Goal: Transaction & Acquisition: Purchase product/service

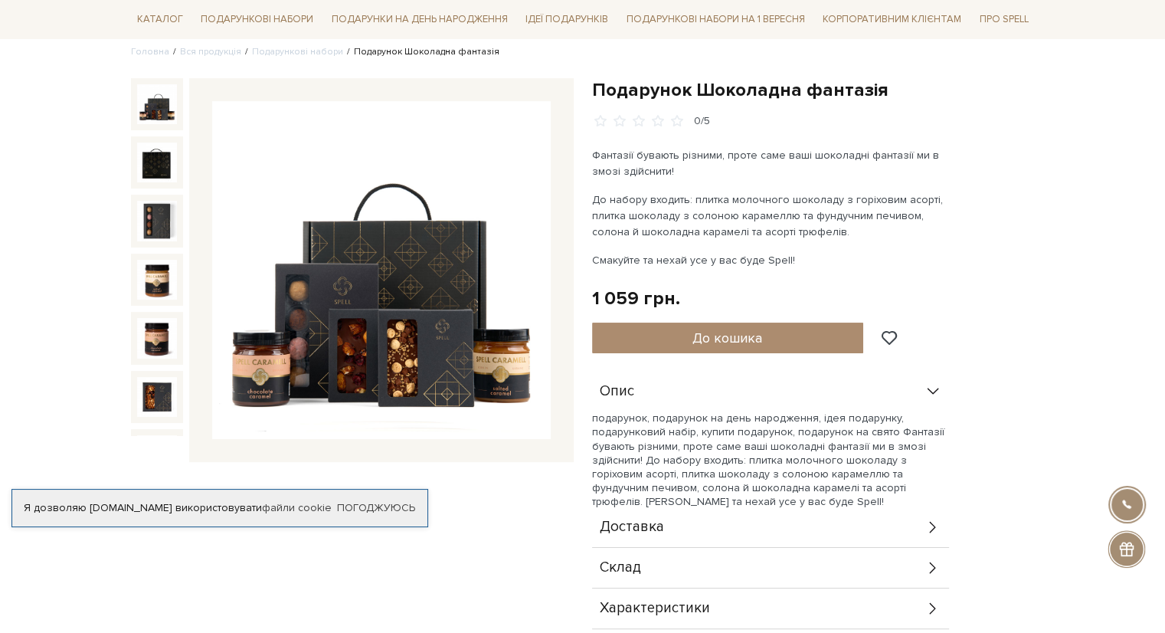
scroll to position [153, 0]
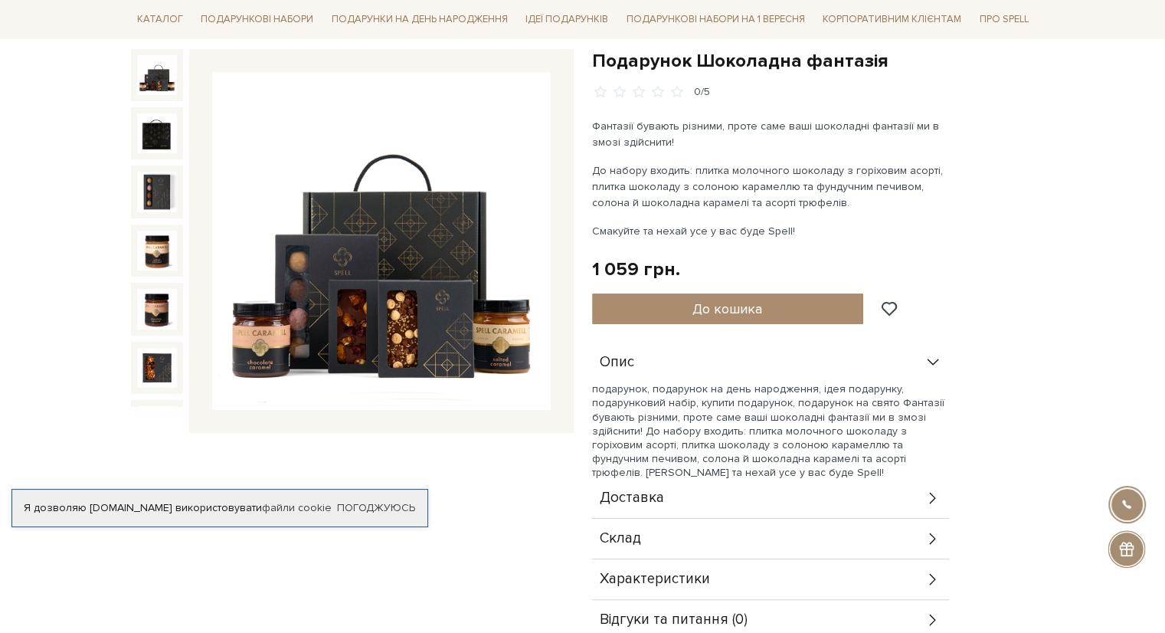
click at [446, 335] on img at bounding box center [381, 241] width 338 height 338
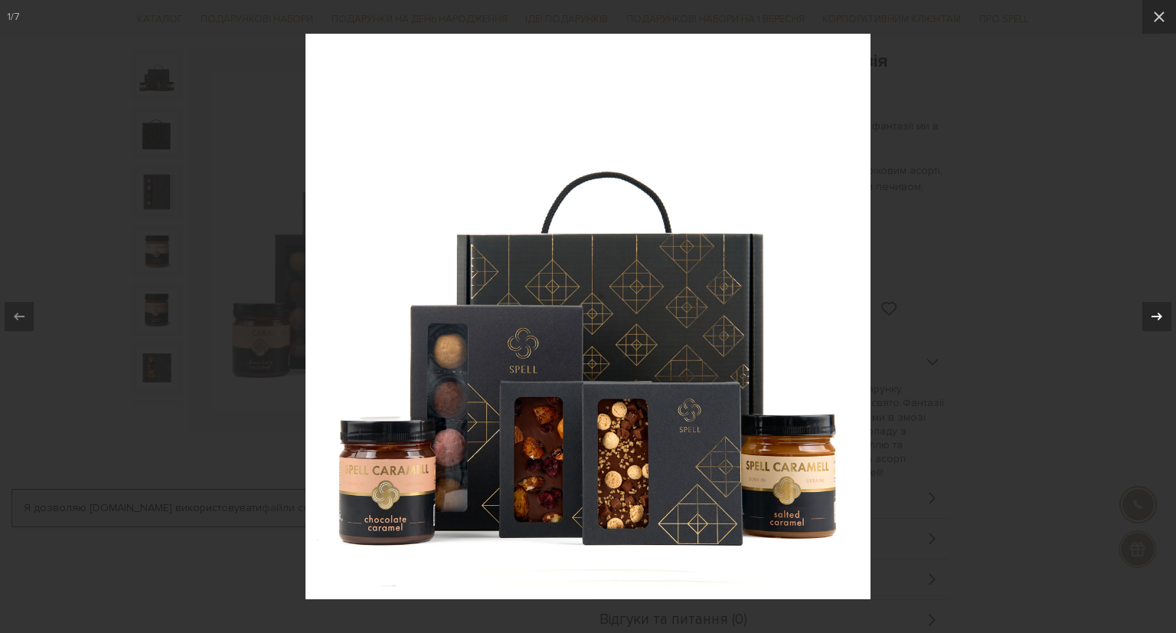
click at [1152, 312] on icon at bounding box center [1157, 316] width 18 height 18
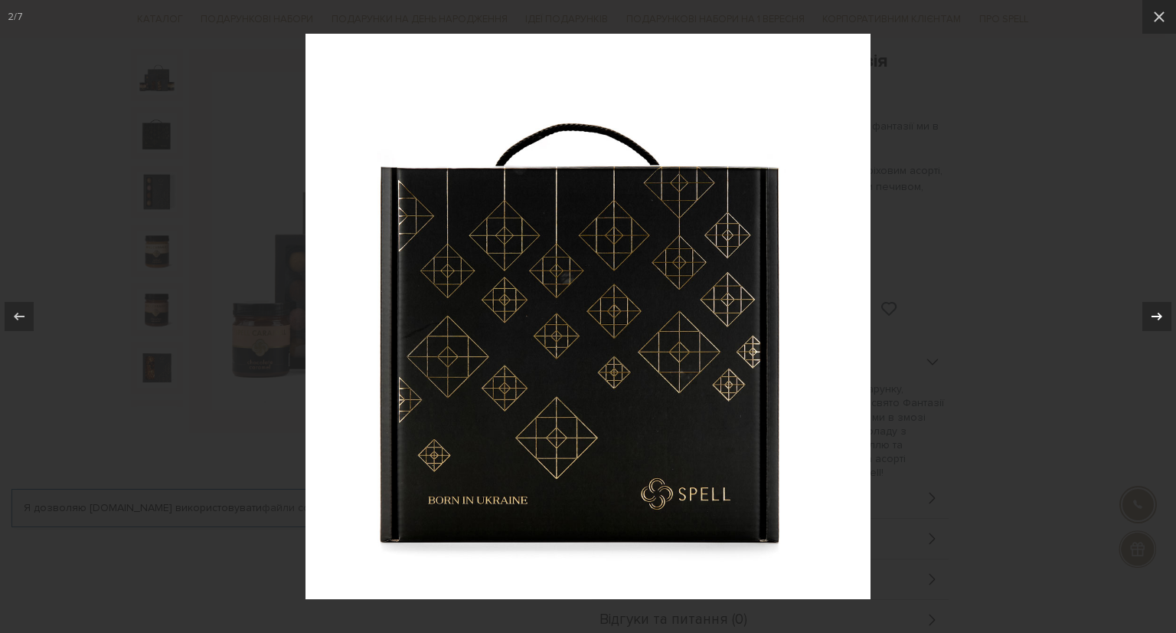
click at [1152, 312] on icon at bounding box center [1157, 316] width 18 height 18
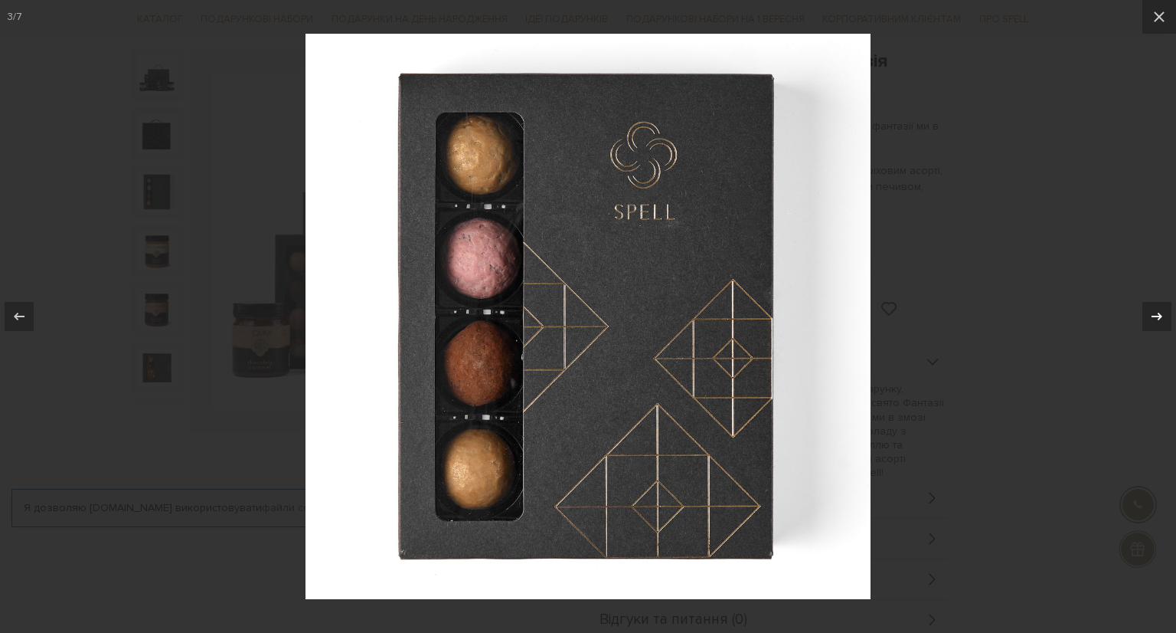
click at [1152, 312] on icon at bounding box center [1157, 316] width 18 height 18
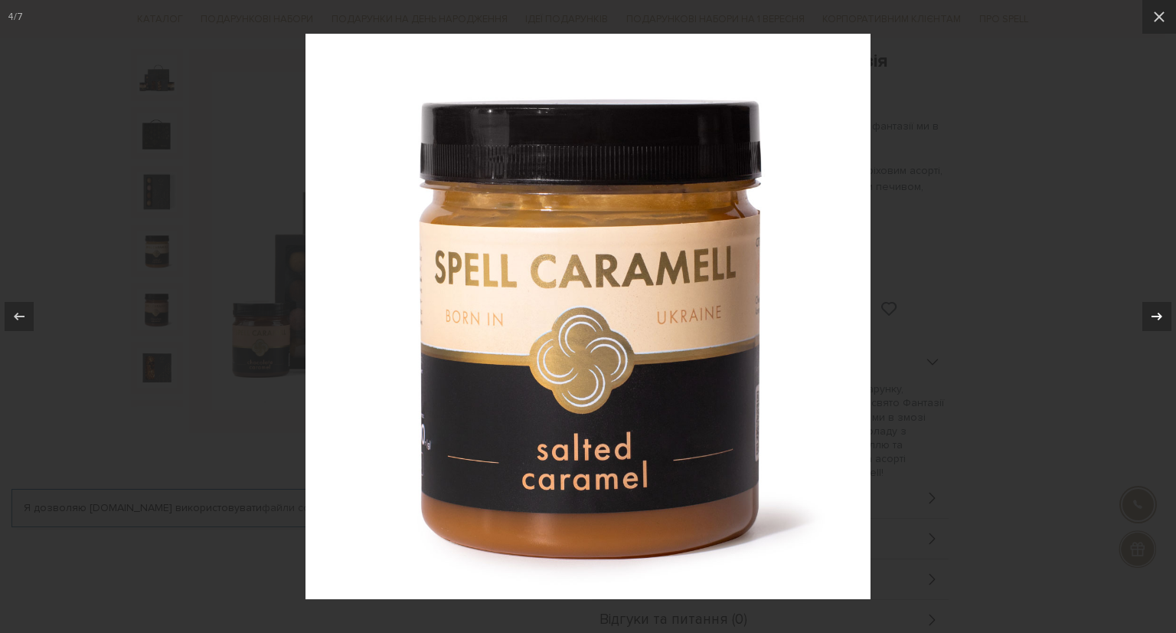
click at [1152, 312] on icon at bounding box center [1157, 316] width 18 height 18
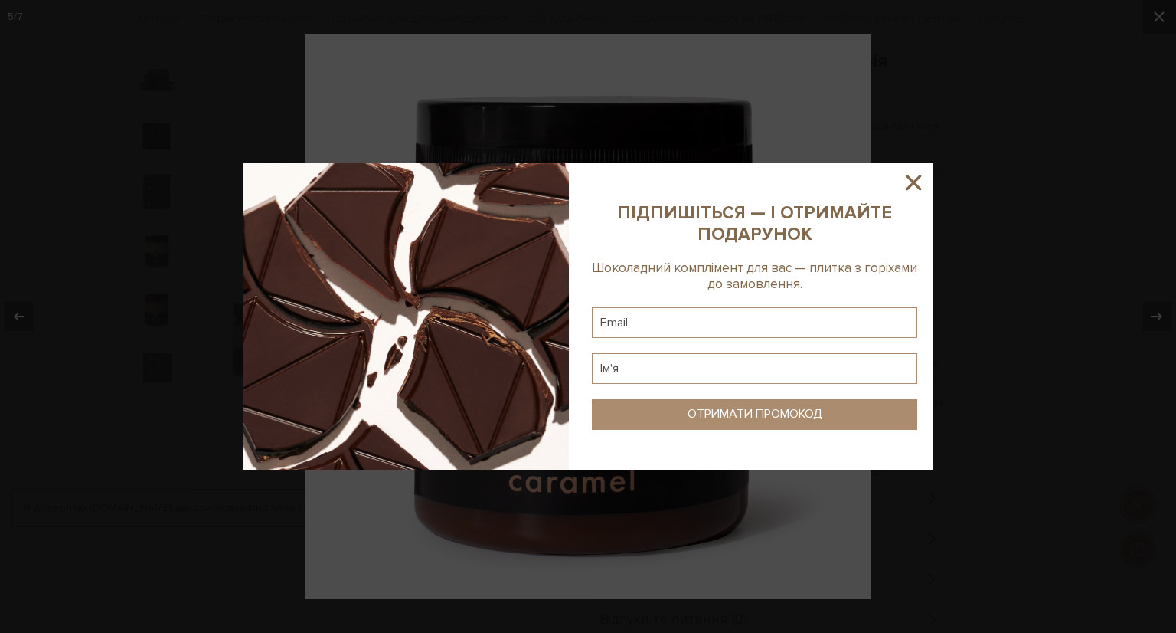
click at [917, 178] on icon at bounding box center [913, 182] width 15 height 15
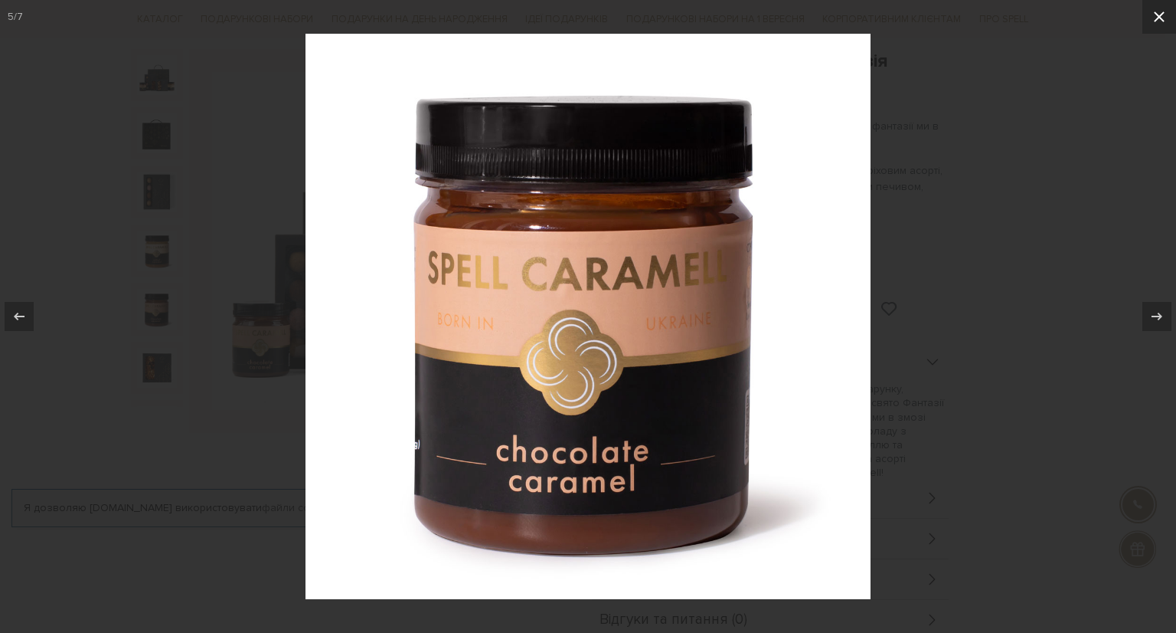
click at [1156, 19] on icon at bounding box center [1159, 16] width 11 height 11
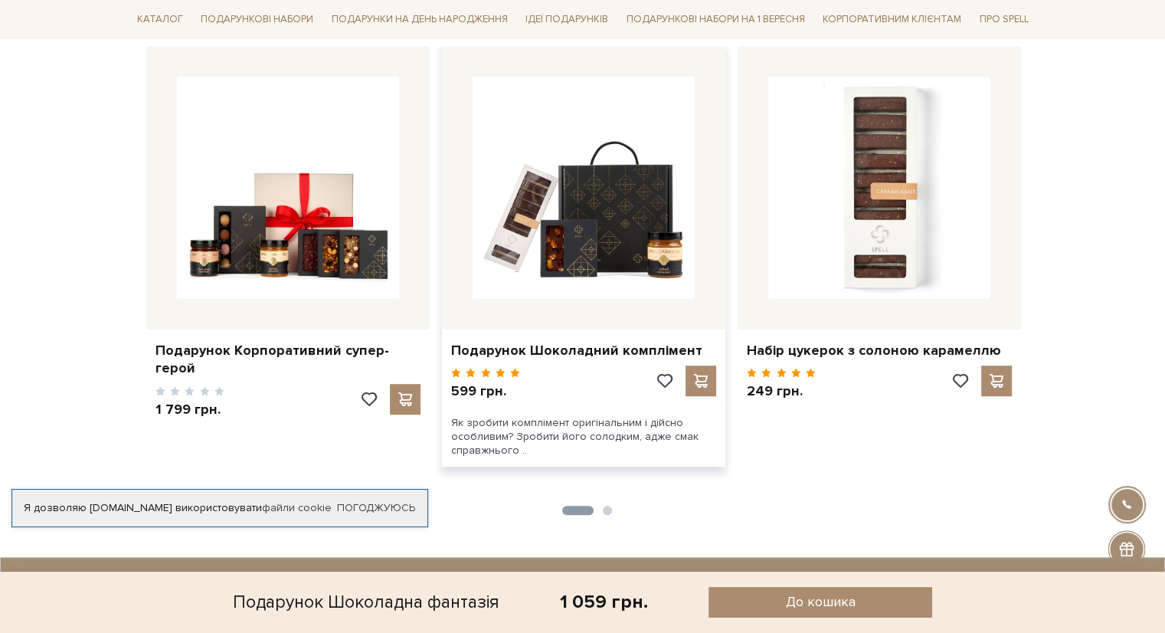
scroll to position [919, 0]
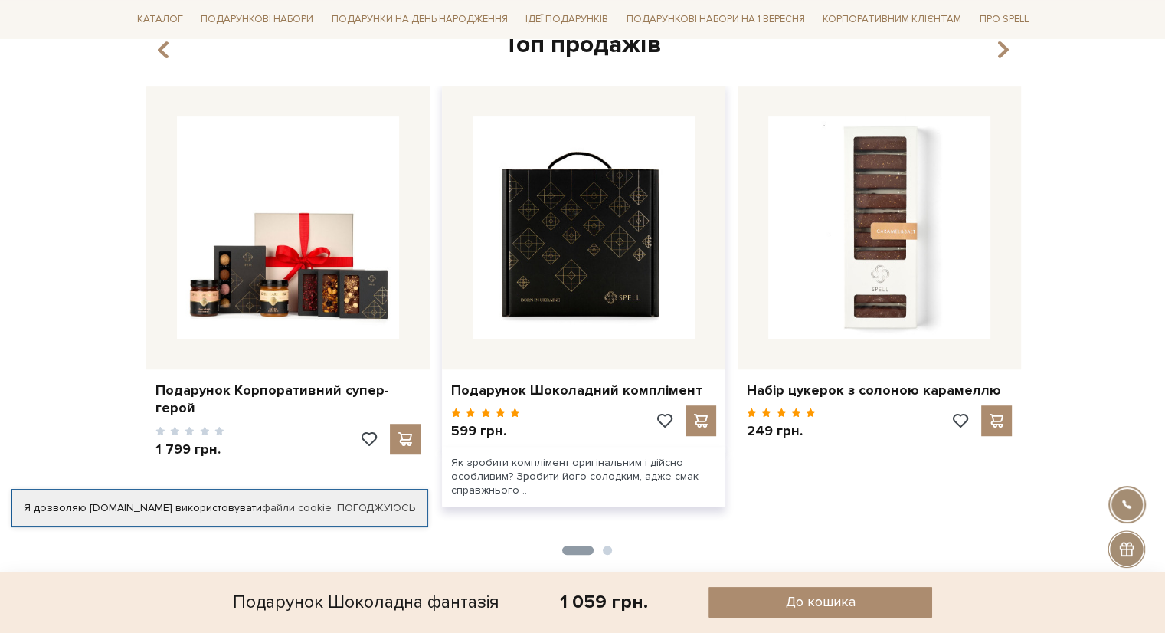
click at [598, 283] on img at bounding box center [584, 227] width 222 height 222
